Goal: Task Accomplishment & Management: Use online tool/utility

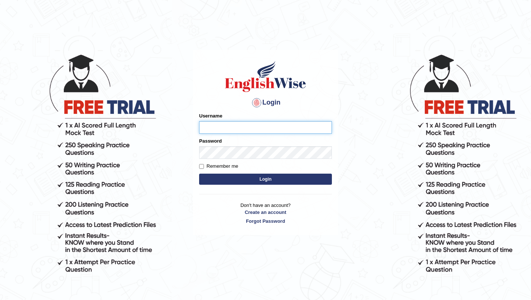
type input "bijayathapa"
click at [242, 177] on button "Login" at bounding box center [265, 178] width 133 height 11
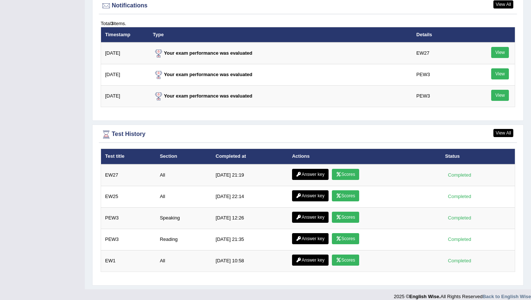
scroll to position [946, 0]
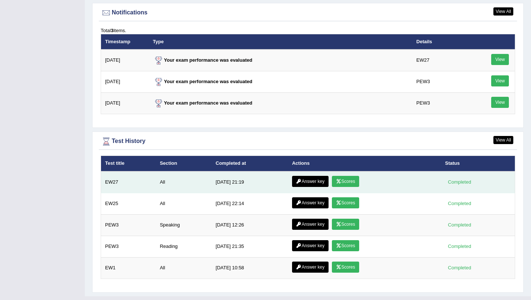
click at [345, 181] on link "Scores" at bounding box center [345, 181] width 27 height 11
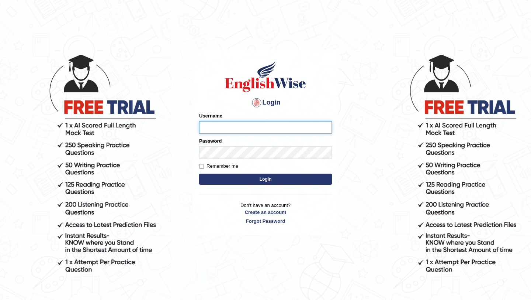
type input "bijayathapa"
click at [253, 181] on button "Login" at bounding box center [265, 178] width 133 height 11
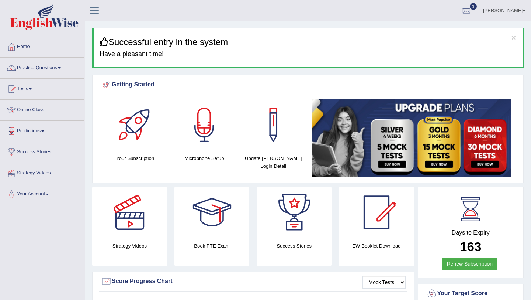
click at [35, 116] on link "Online Class" at bounding box center [42, 109] width 84 height 18
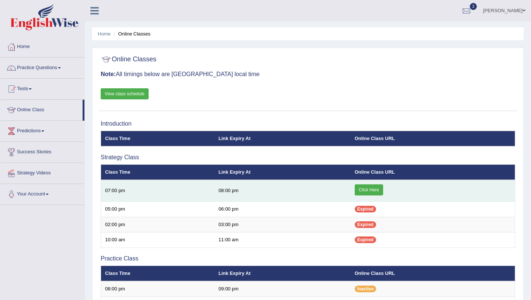
click at [374, 193] on link "Click Here" at bounding box center [369, 189] width 28 height 11
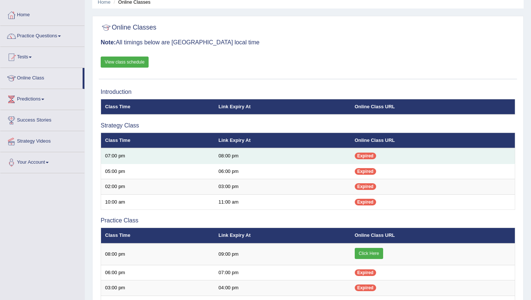
scroll to position [31, 0]
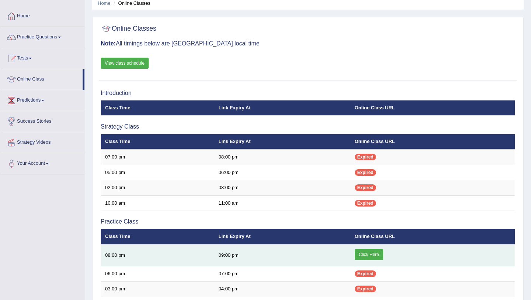
click at [367, 257] on link "Click Here" at bounding box center [369, 254] width 28 height 11
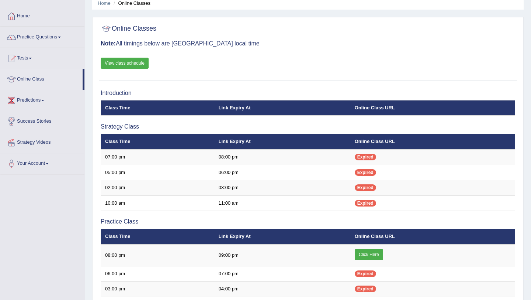
scroll to position [31, 0]
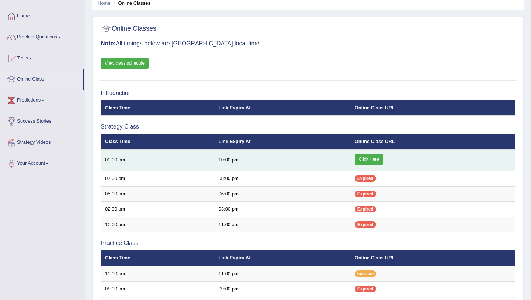
click at [370, 159] on link "Click Here" at bounding box center [369, 158] width 28 height 11
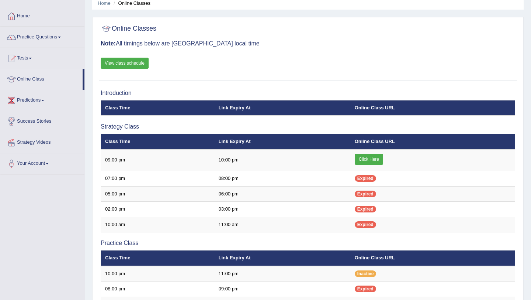
scroll to position [31, 0]
click at [34, 62] on link "Tests" at bounding box center [42, 57] width 84 height 18
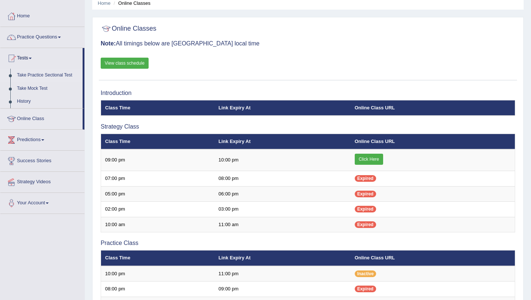
click at [53, 79] on link "Take Practice Sectional Test" at bounding box center [48, 75] width 69 height 13
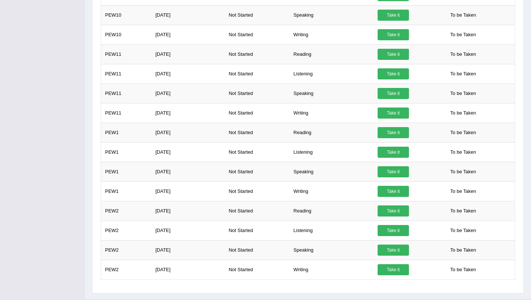
scroll to position [667, 0]
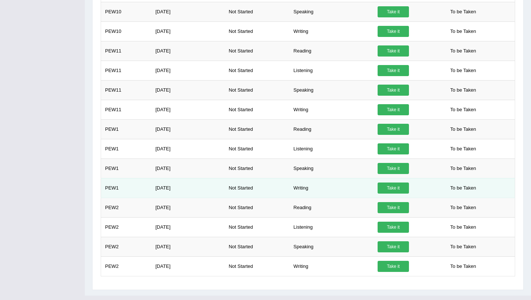
click at [395, 186] on link "Take it" at bounding box center [393, 187] width 31 height 11
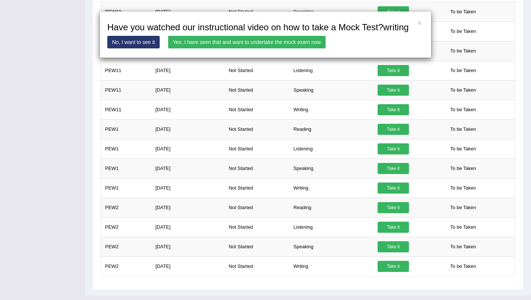
click at [287, 48] on link "Yes, I have seen that and want to undertake the mock exam now" at bounding box center [247, 42] width 158 height 13
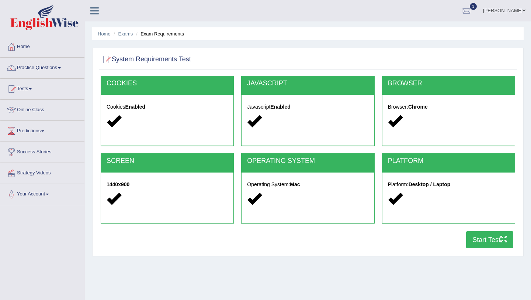
click at [486, 243] on button "Start Test" at bounding box center [489, 239] width 47 height 17
